Goal: Task Accomplishment & Management: Complete application form

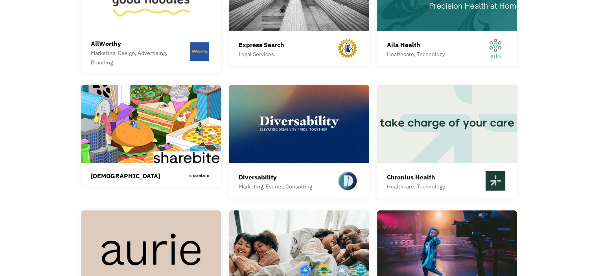
scroll to position [1792, 0]
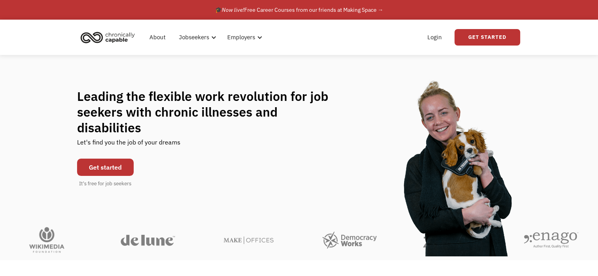
click at [123, 165] on link "Get started" at bounding box center [105, 167] width 57 height 17
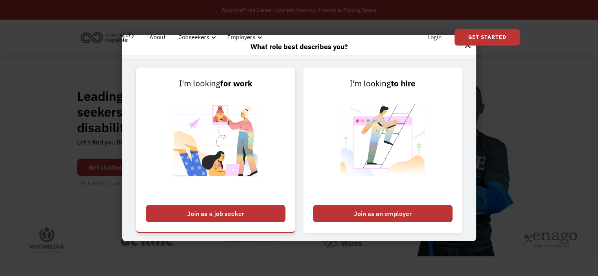
click at [233, 220] on div "Join as a job seeker" at bounding box center [216, 213] width 140 height 17
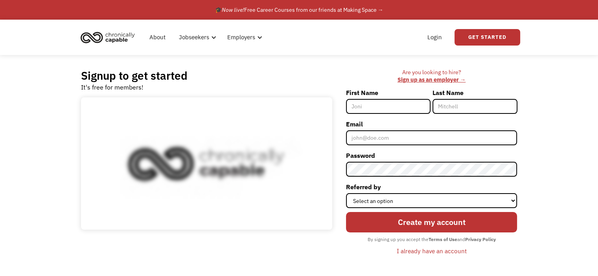
scroll to position [142, 0]
